Goal: Information Seeking & Learning: Learn about a topic

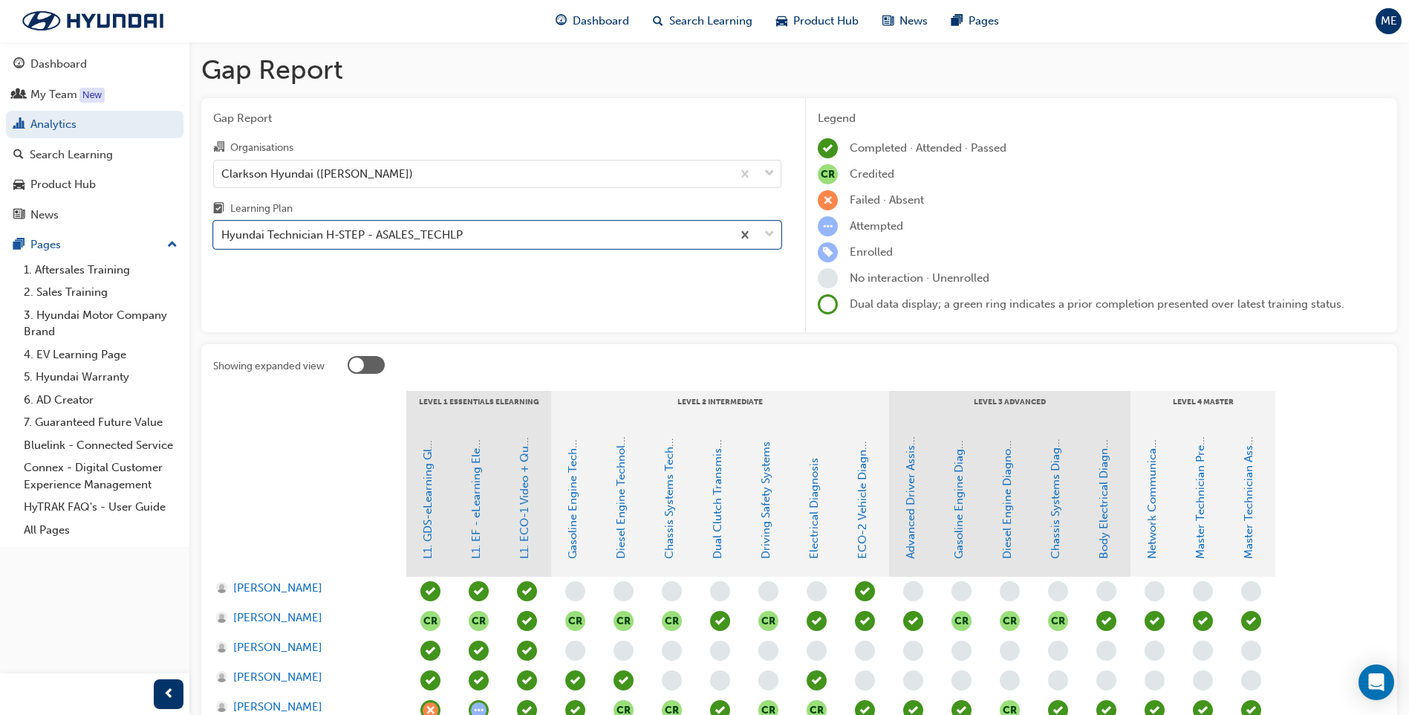
scroll to position [195, 0]
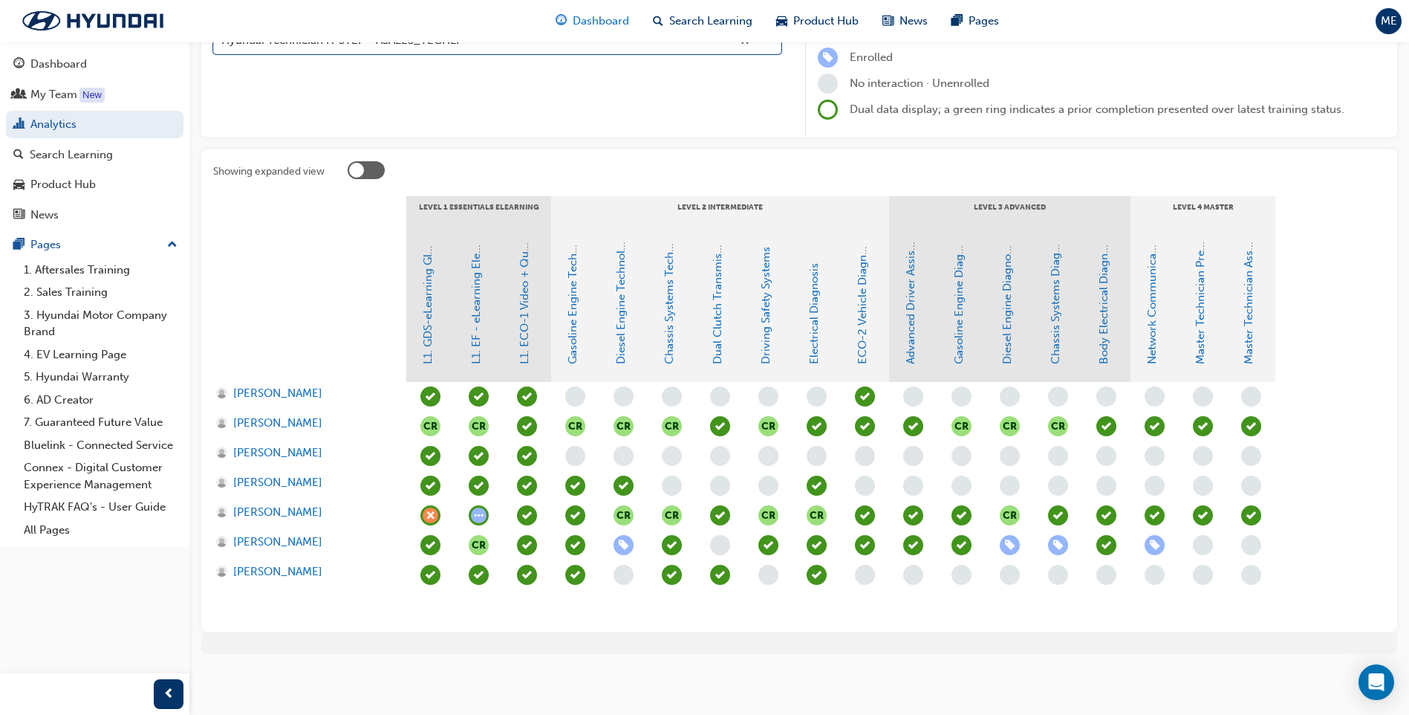
click at [588, 25] on span "Dashboard" at bounding box center [601, 21] width 56 height 17
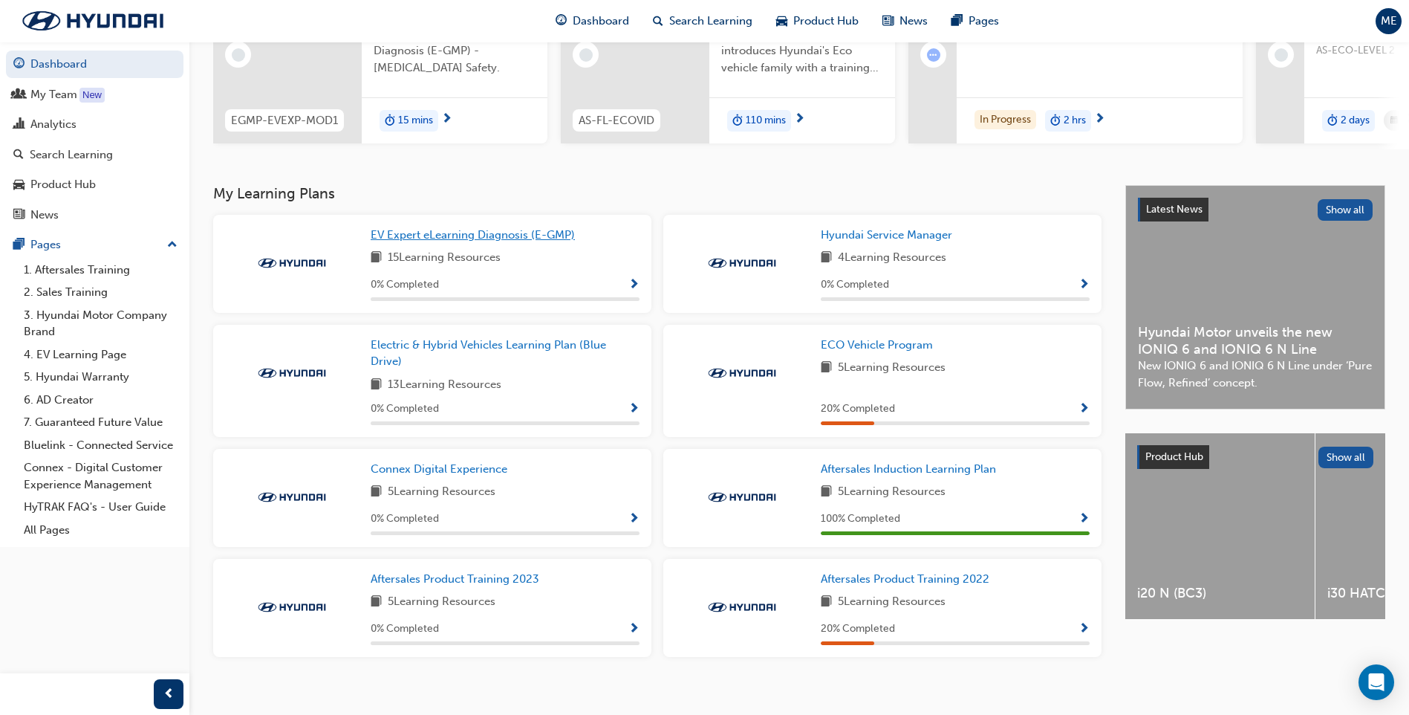
scroll to position [214, 0]
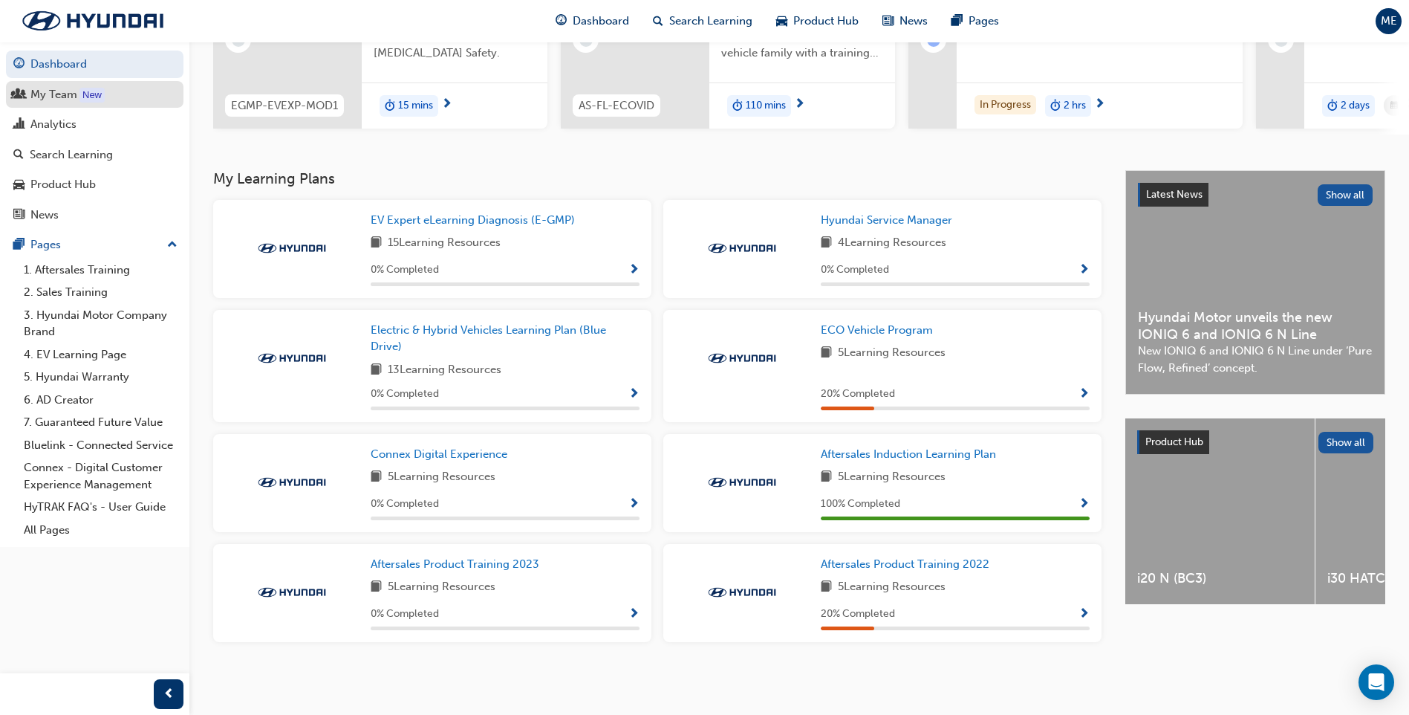
click at [131, 97] on div "My Team" at bounding box center [94, 94] width 163 height 19
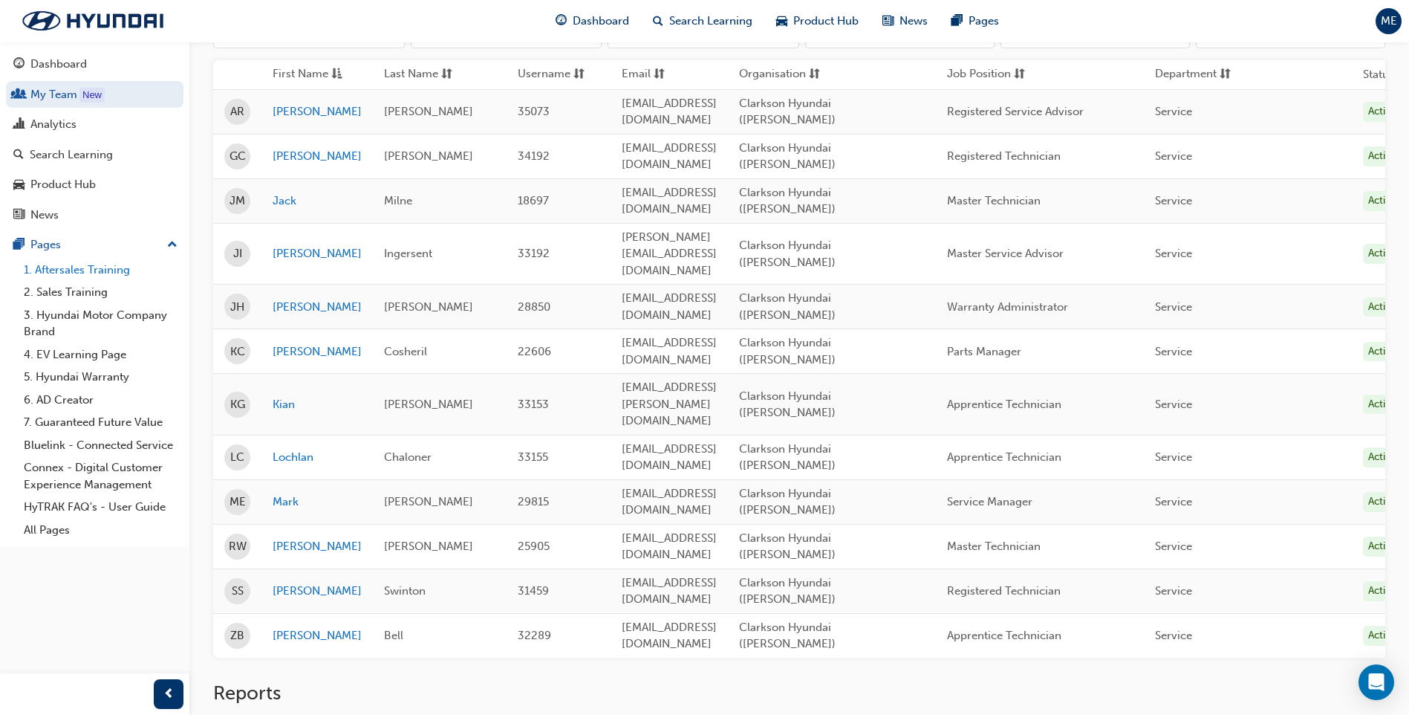
click at [97, 271] on link "1. Aftersales Training" at bounding box center [101, 270] width 166 height 23
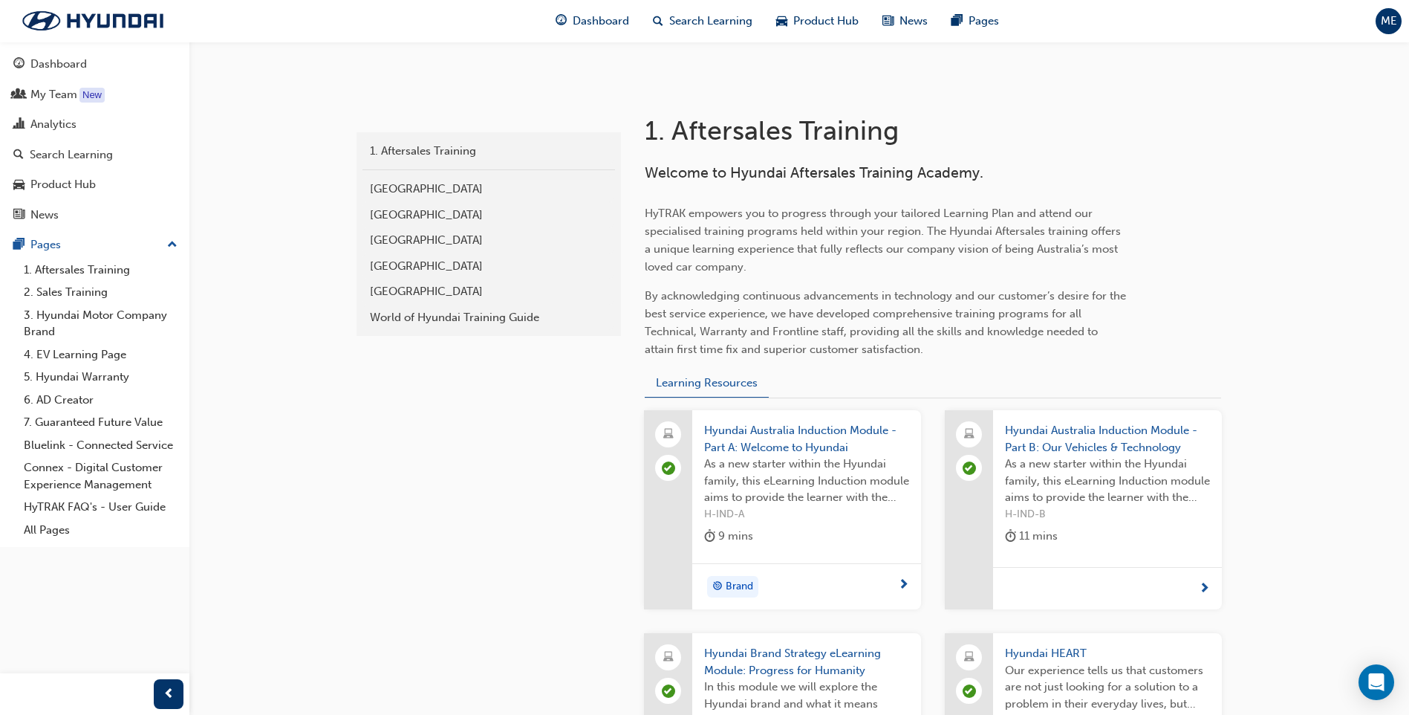
scroll to position [230, 0]
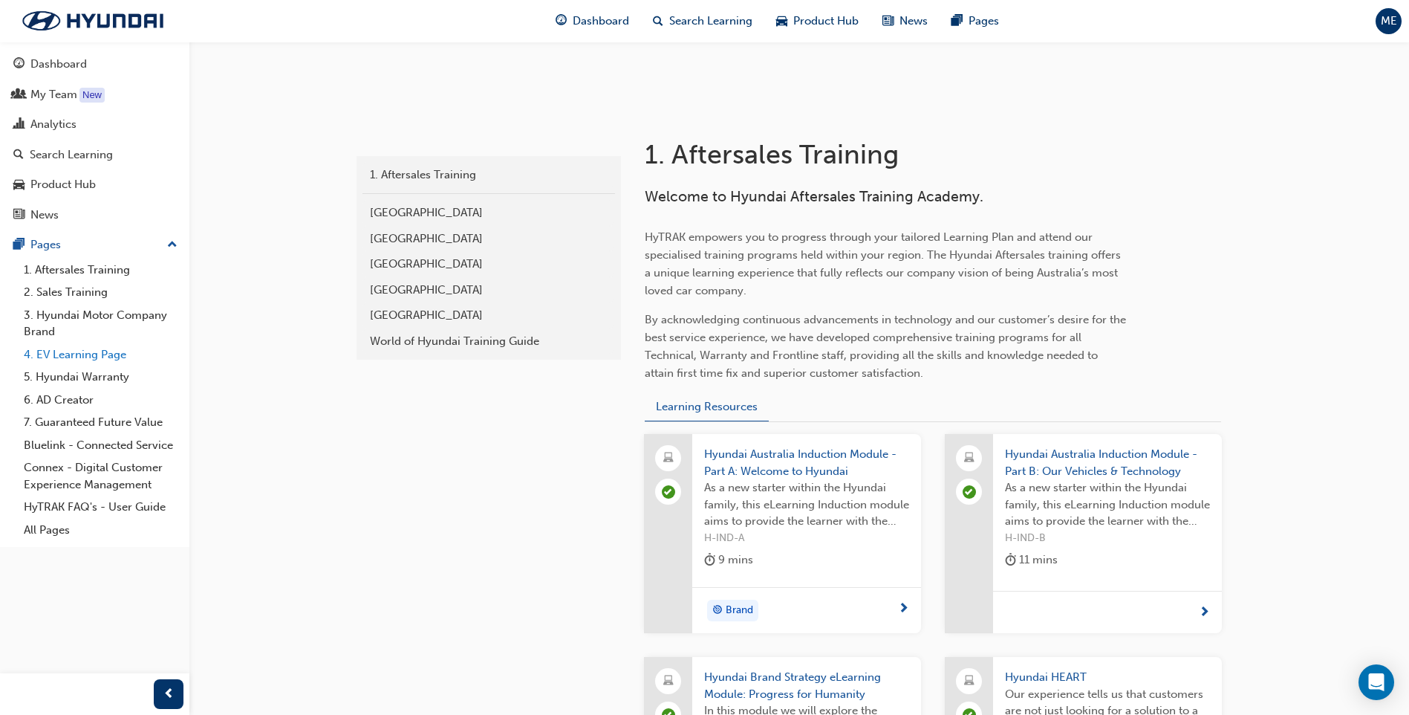
click at [108, 357] on link "4. EV Learning Page" at bounding box center [101, 354] width 166 height 23
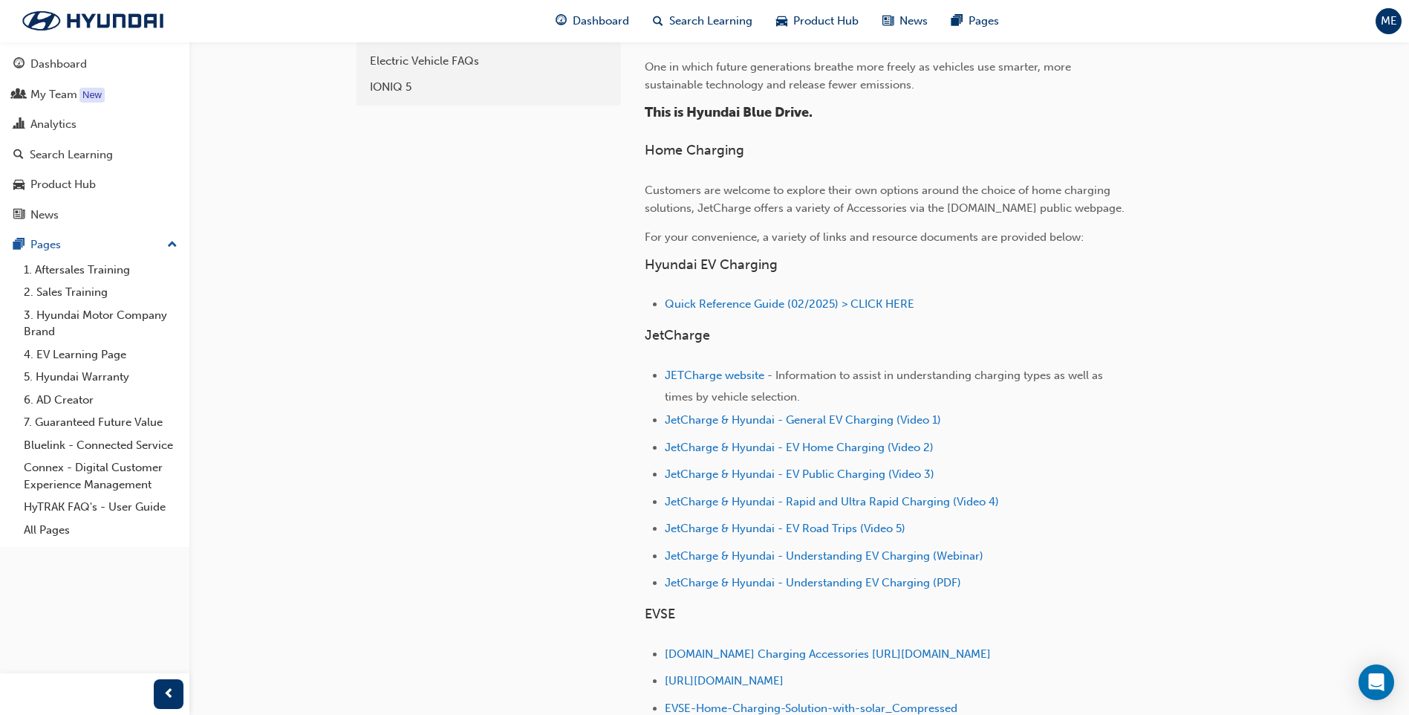
scroll to position [446, 0]
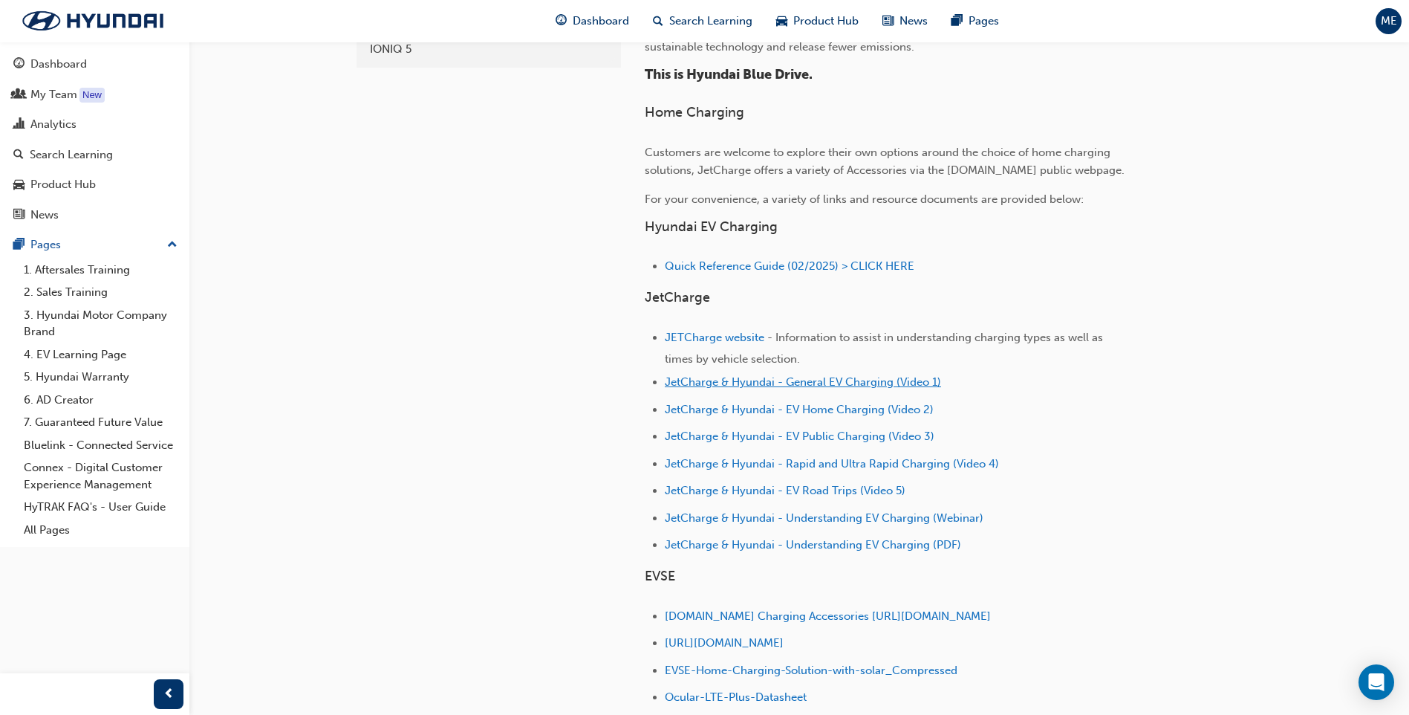
click at [800, 383] on span "JetCharge & Hyundai - General EV Charging (Video 1)" at bounding box center [803, 381] width 276 height 13
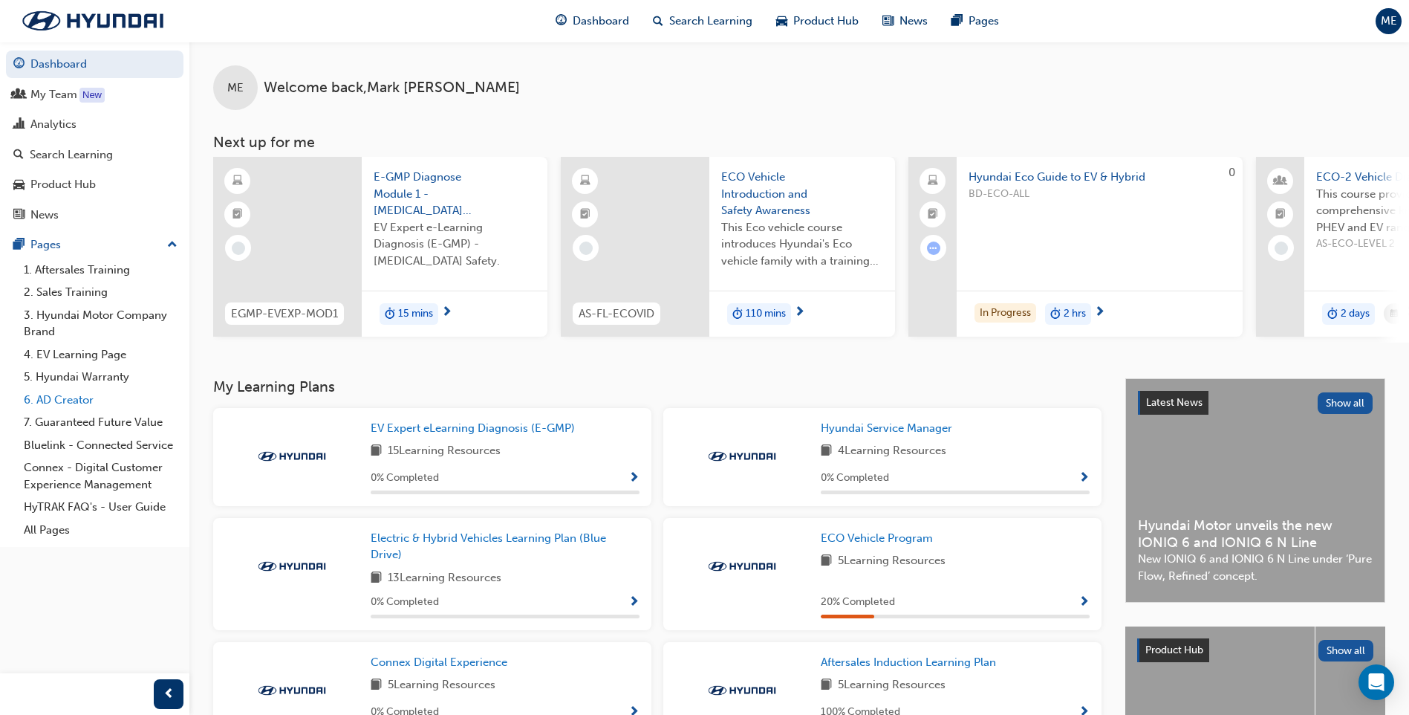
click at [69, 395] on link "6. AD Creator" at bounding box center [101, 399] width 166 height 23
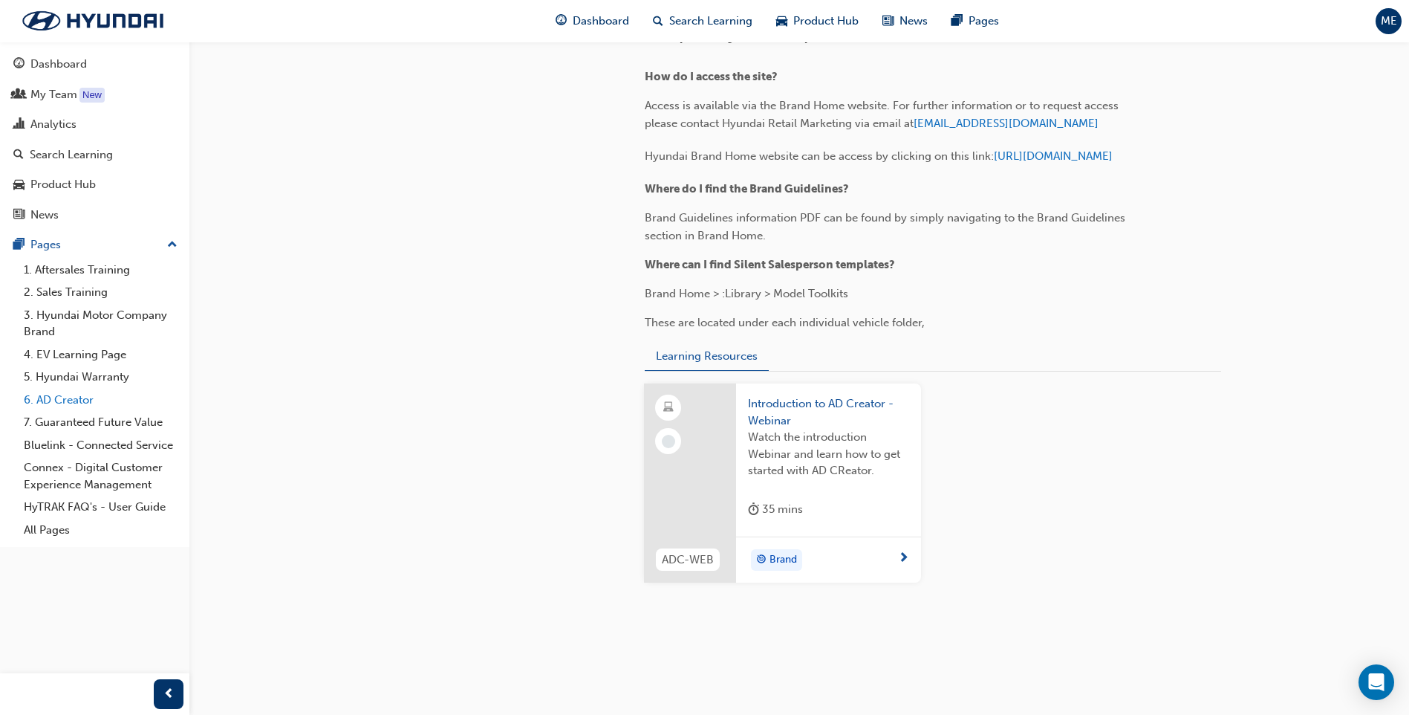
scroll to position [1160, 0]
